Goal: Information Seeking & Learning: Compare options

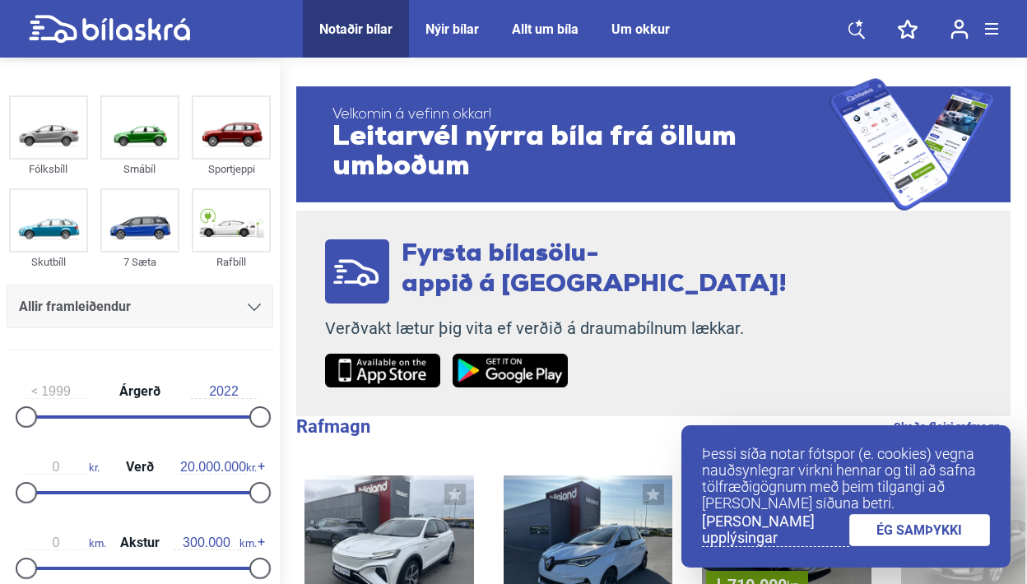
click at [896, 534] on link "ÉG SAMÞYKKI" at bounding box center [919, 530] width 141 height 32
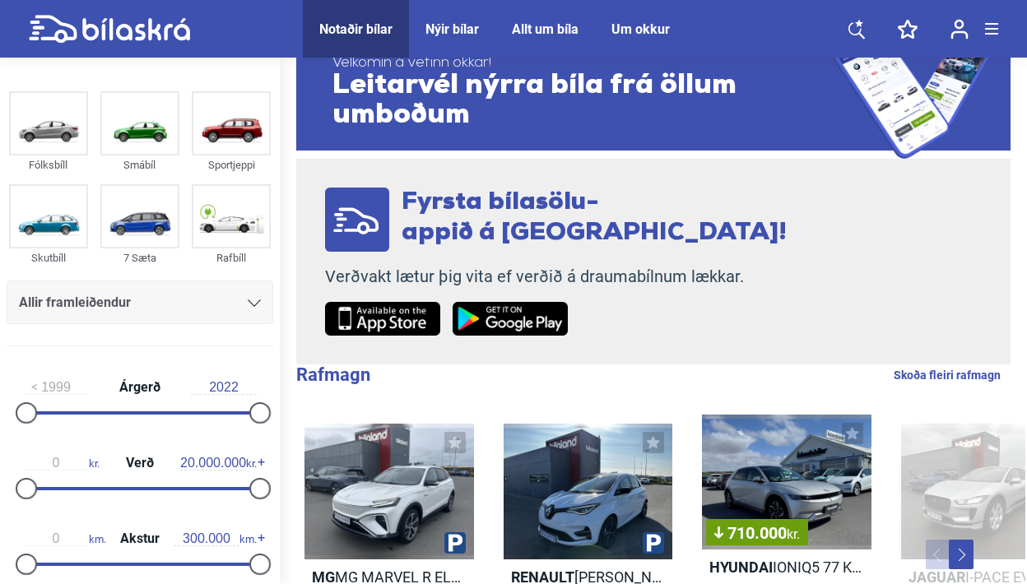
scroll to position [59, 0]
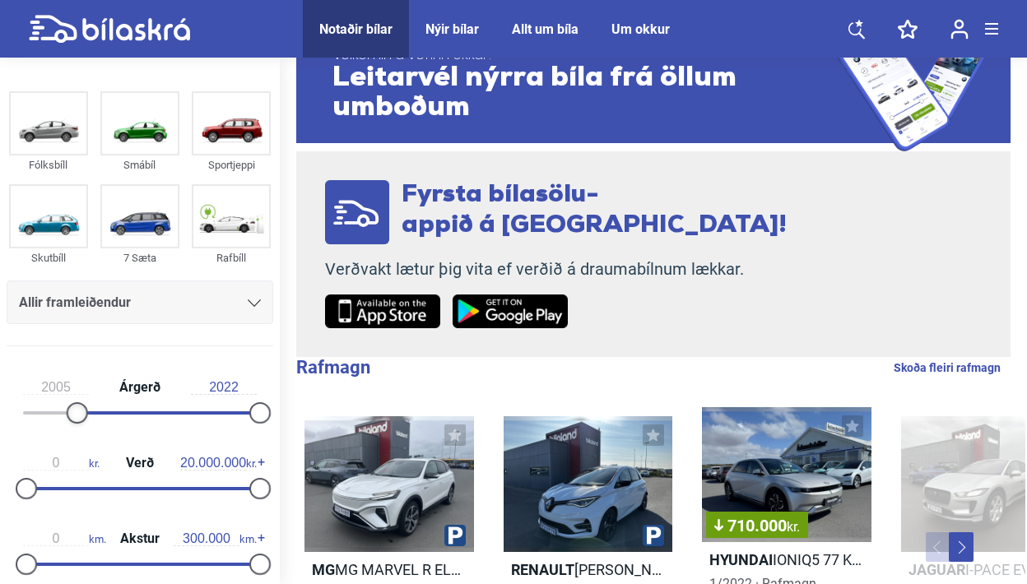
type input "2006"
drag, startPoint x: 30, startPoint y: 413, endPoint x: 100, endPoint y: 408, distance: 70.1
click at [100, 408] on div at bounding box center [96, 412] width 21 height 21
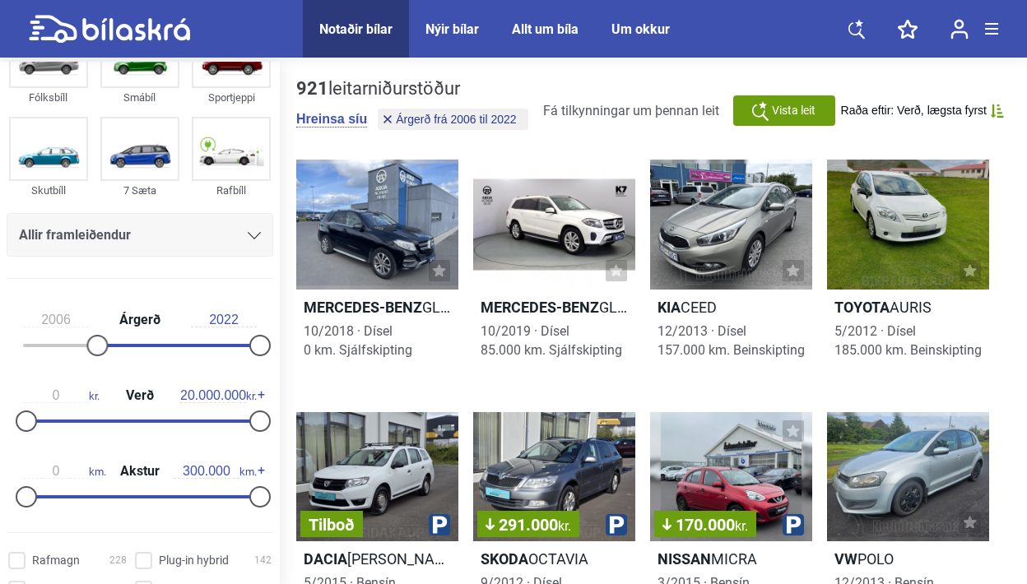
scroll to position [80, 0]
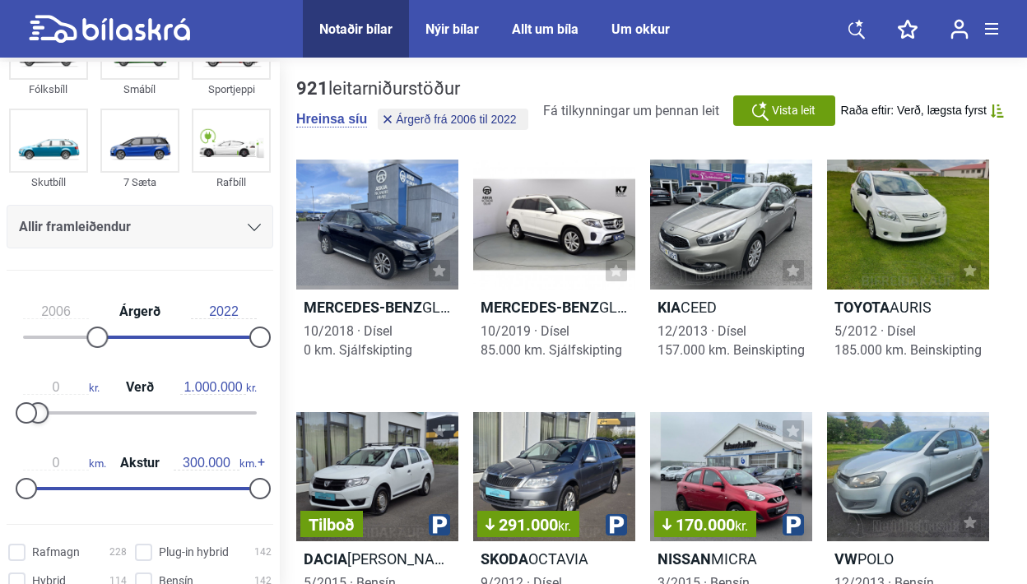
type input "1.100.000"
drag, startPoint x: 260, startPoint y: 413, endPoint x: 44, endPoint y: 424, distance: 215.8
click at [44, 424] on div at bounding box center [39, 412] width 21 height 21
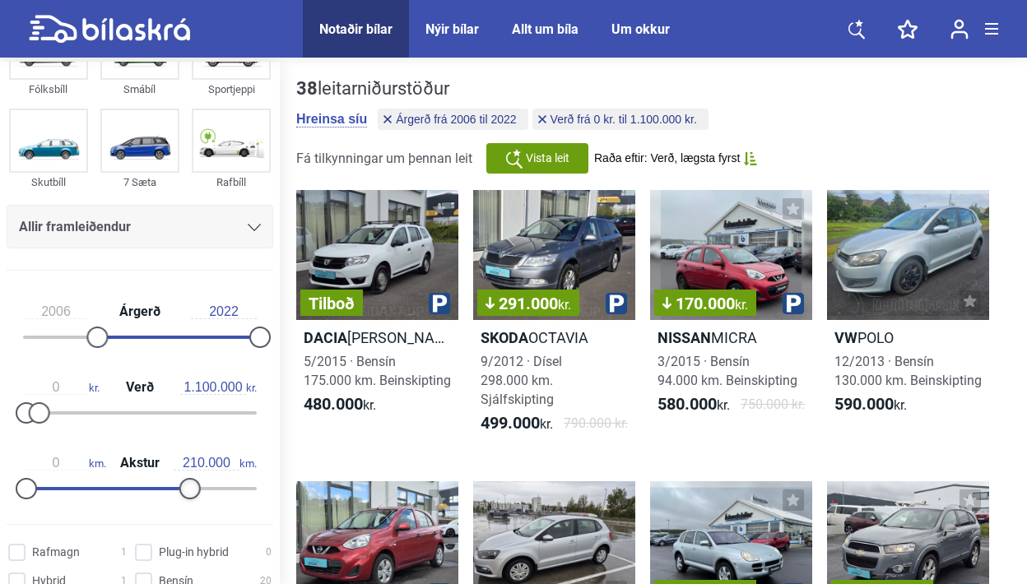
type input "200.000"
drag, startPoint x: 253, startPoint y: 488, endPoint x: 179, endPoint y: 494, distance: 75.1
click at [179, 494] on div at bounding box center [181, 488] width 21 height 21
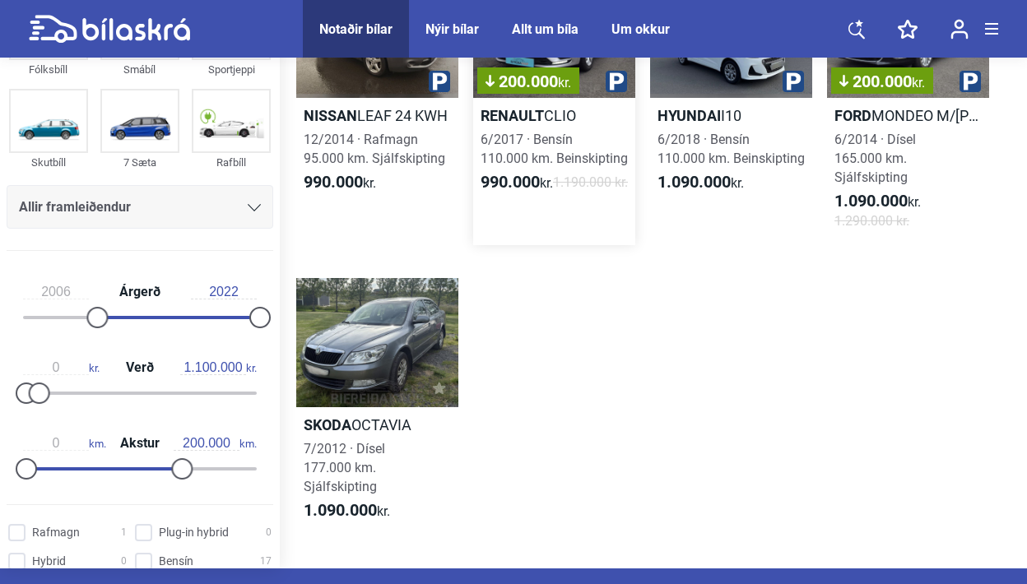
scroll to position [1663, 0]
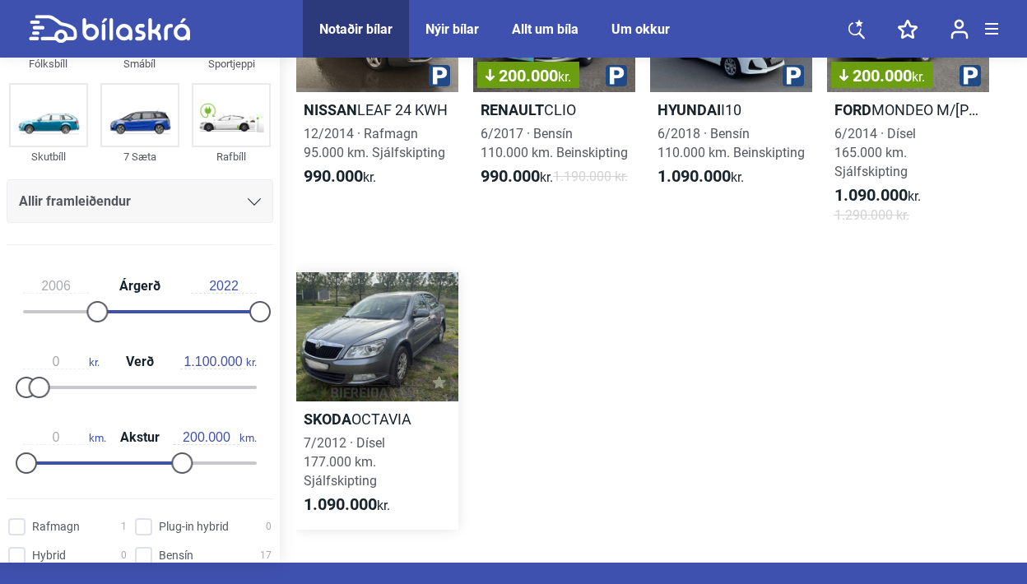
click at [415, 340] on div at bounding box center [377, 337] width 162 height 130
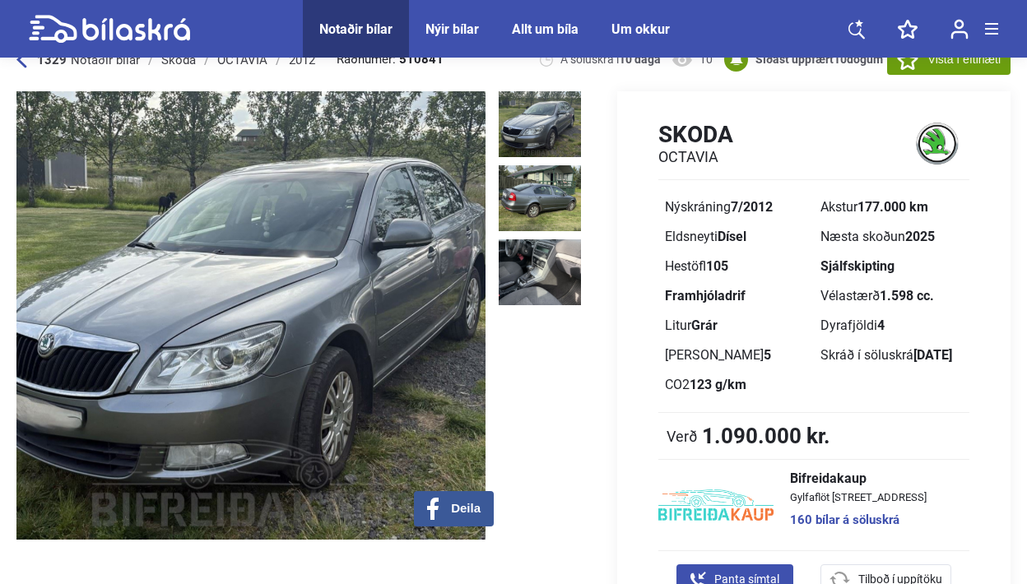
scroll to position [54, 0]
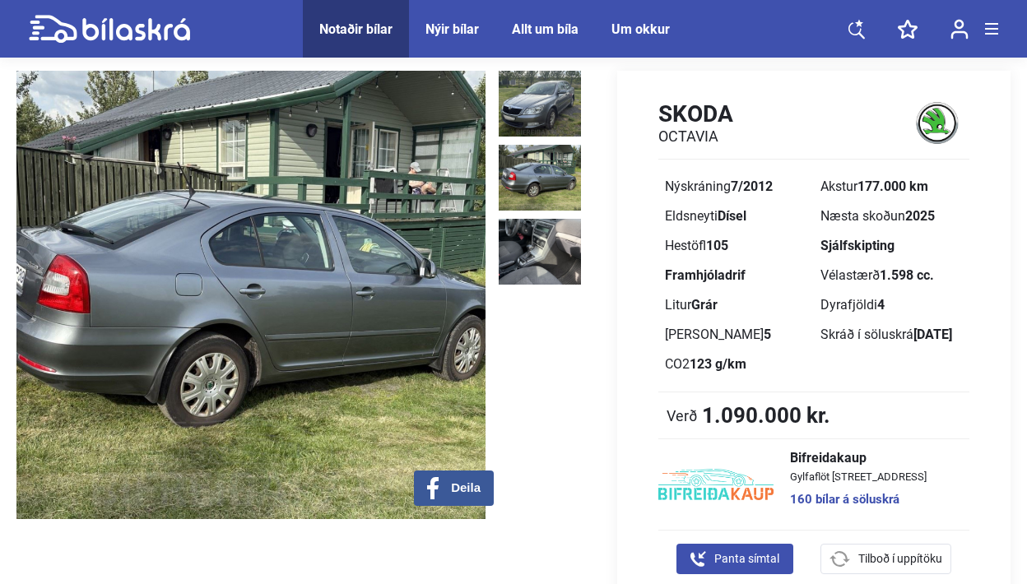
click at [522, 185] on img at bounding box center [540, 178] width 82 height 66
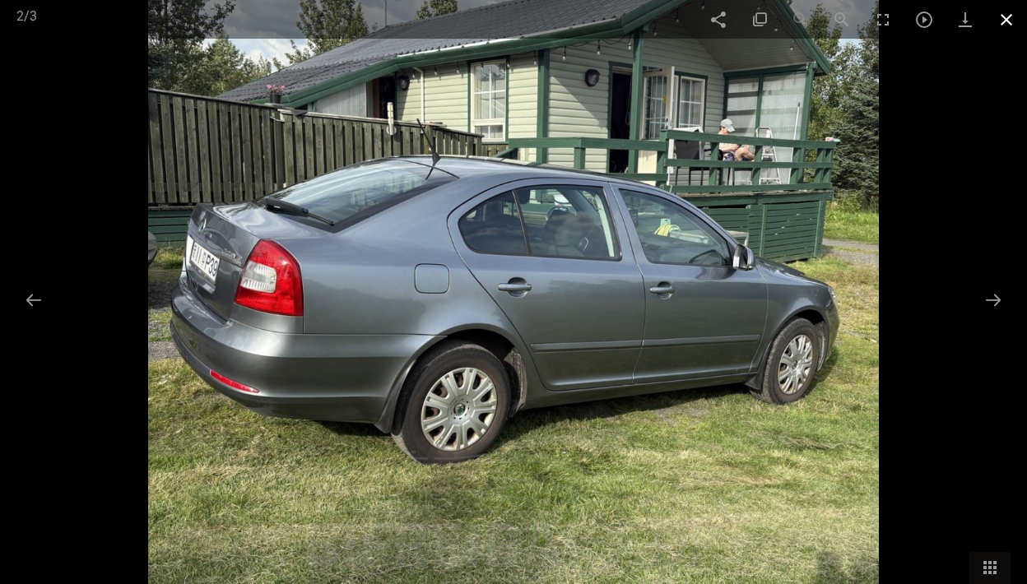
click at [1010, 16] on span at bounding box center [1005, 19] width 41 height 39
